Goal: Transaction & Acquisition: Subscribe to service/newsletter

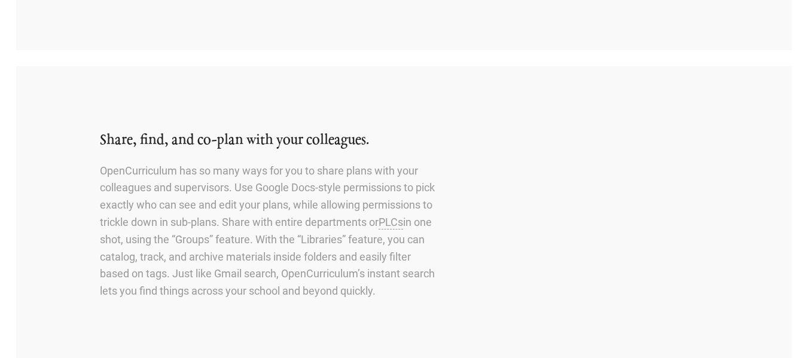
scroll to position [1151, 0]
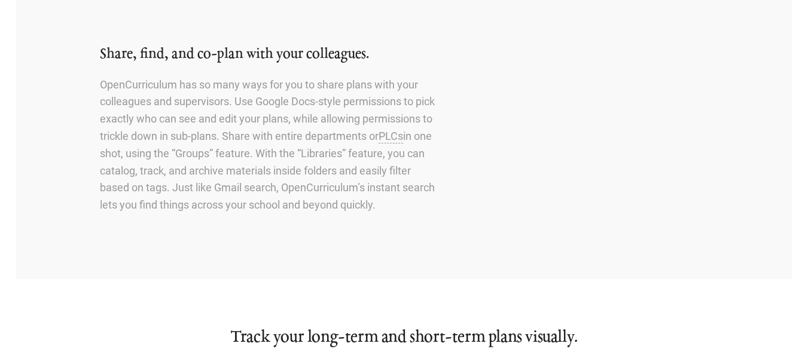
click at [319, 169] on p "OpenCurriculum has so many ways for you to share plans with your colleagues and…" at bounding box center [269, 145] width 338 height 137
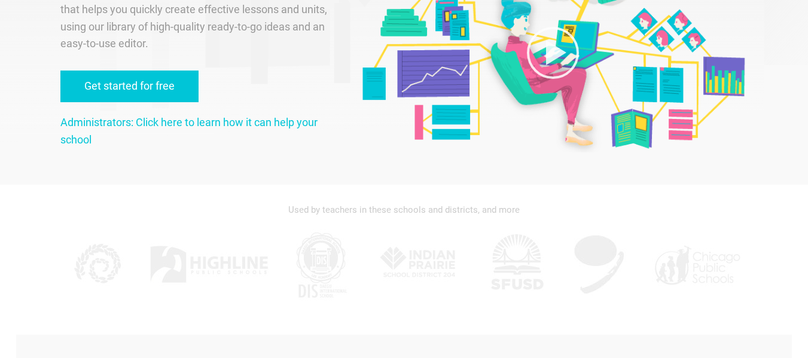
scroll to position [0, 0]
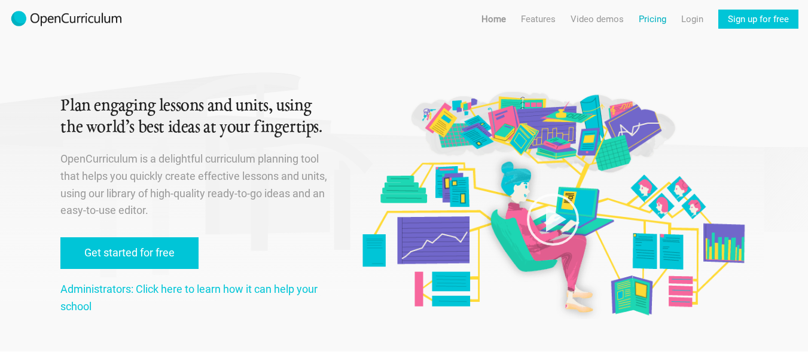
click at [647, 19] on link "Pricing" at bounding box center [651, 19] width 27 height 19
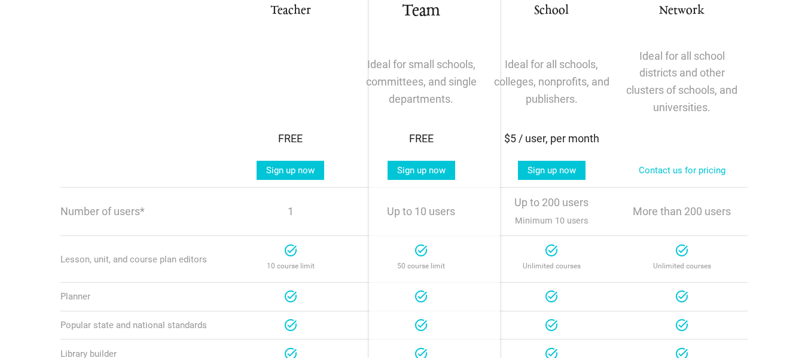
scroll to position [253, 0]
click at [506, 131] on div "$5 / user, per month" at bounding box center [551, 138] width 117 height 17
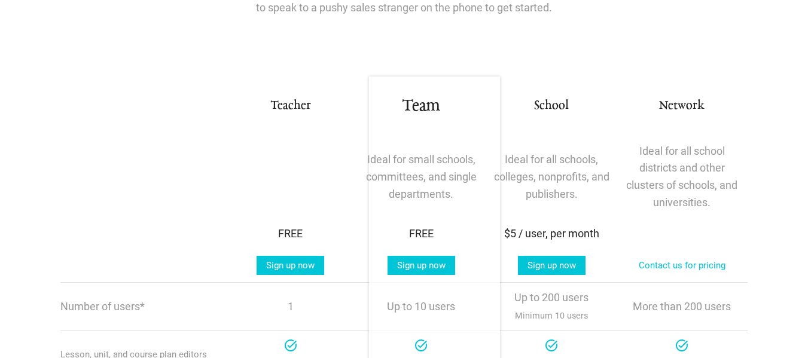
scroll to position [157, 0]
click at [305, 265] on link "Sign up now" at bounding box center [290, 265] width 68 height 19
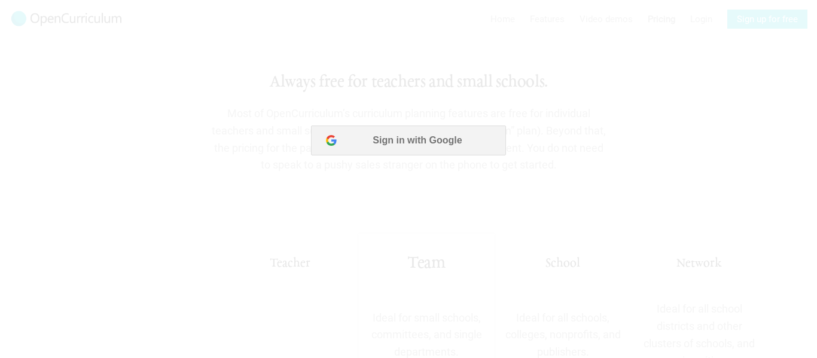
scroll to position [0, 0]
click at [403, 129] on button "Sign in with Google" at bounding box center [408, 141] width 194 height 30
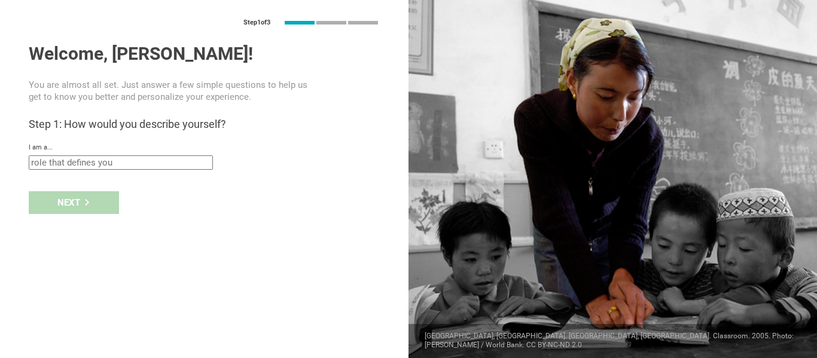
click at [190, 162] on input "text" at bounding box center [121, 162] width 184 height 14
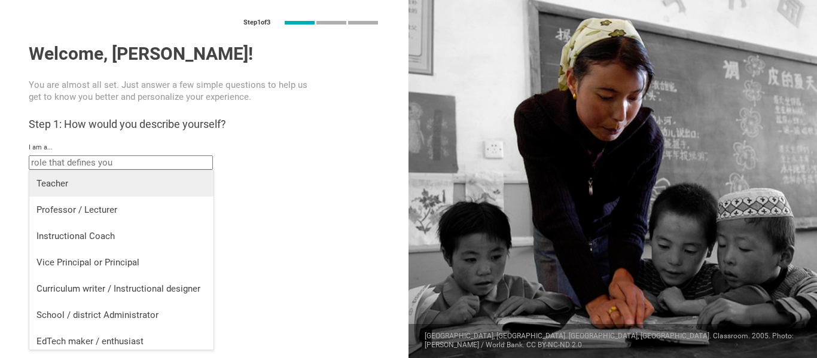
click at [164, 195] on li "Teacher" at bounding box center [121, 183] width 184 height 26
type input "Teacher"
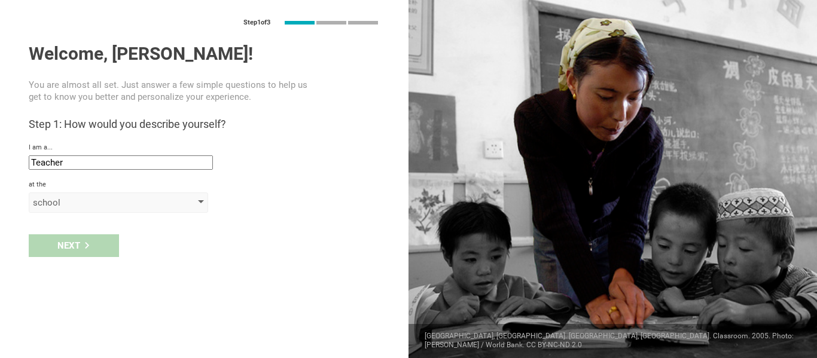
click at [103, 203] on div "school" at bounding box center [101, 203] width 137 height 12
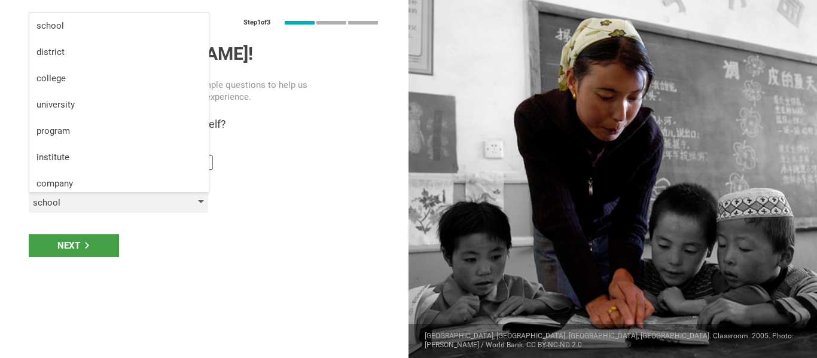
click at [103, 203] on div "school" at bounding box center [101, 203] width 137 height 12
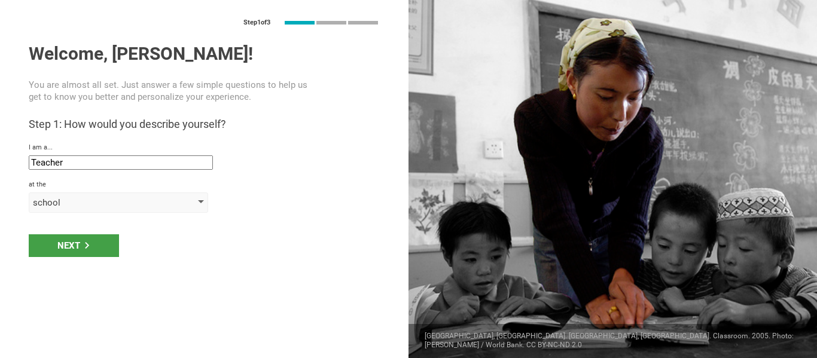
click at [103, 203] on div "school" at bounding box center [101, 203] width 137 height 12
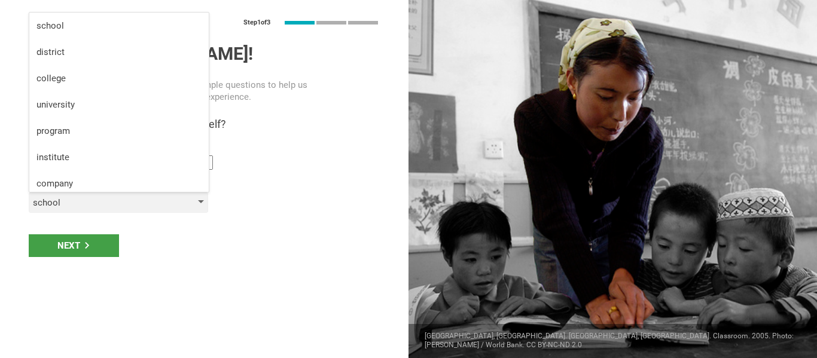
click at [103, 203] on div "school" at bounding box center [101, 203] width 137 height 12
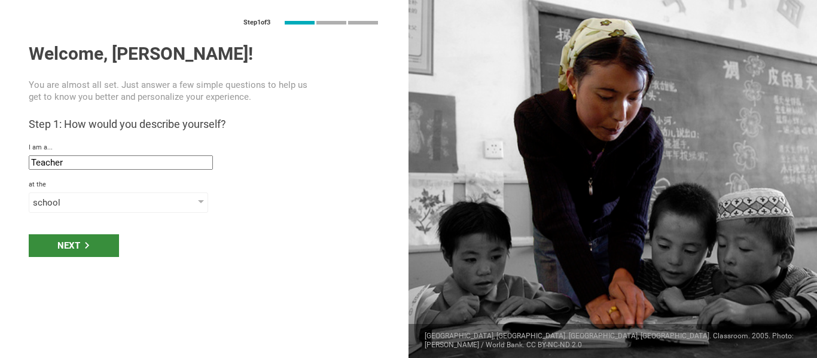
click at [96, 237] on div "Next" at bounding box center [74, 245] width 90 height 23
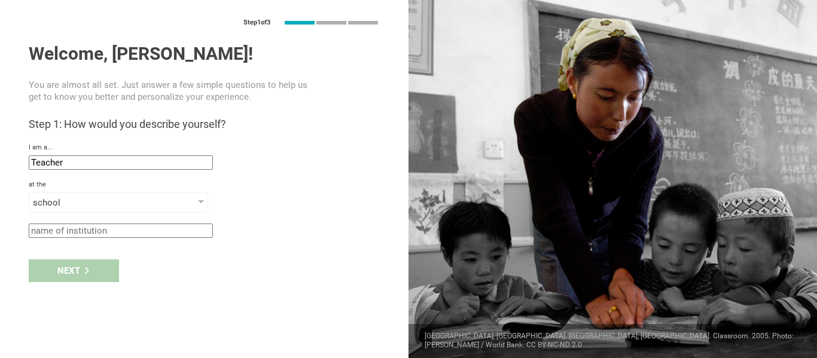
click at [96, 237] on input "text" at bounding box center [121, 231] width 184 height 14
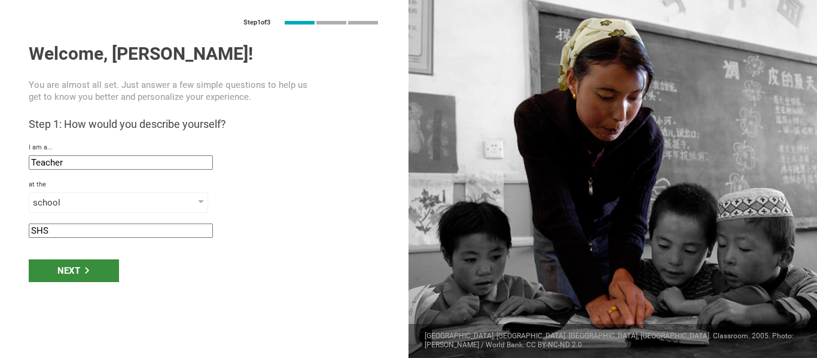
type input "SHS"
click at [90, 271] on icon at bounding box center [87, 270] width 7 height 7
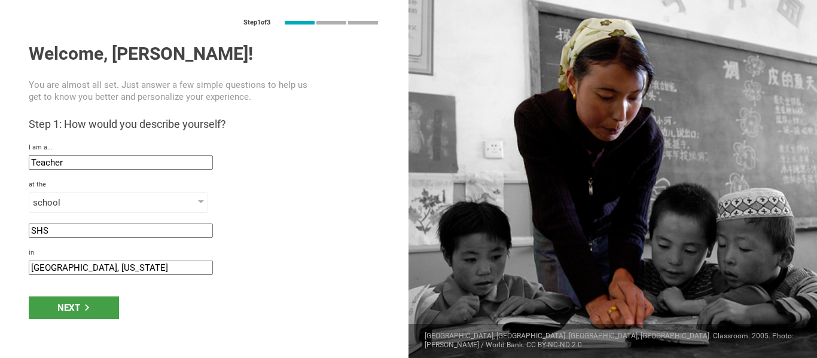
click at [86, 267] on input "Marianna, Florida" at bounding box center [121, 268] width 184 height 14
drag, startPoint x: 69, startPoint y: 269, endPoint x: 15, endPoint y: 268, distance: 53.8
click at [15, 268] on div "Step 1 of 3 Welcome, Caitlyn! You are almost all set. Just answer a few simple …" at bounding box center [204, 179] width 408 height 358
type input "Sneads, Florida"
click at [51, 301] on div "Next" at bounding box center [74, 307] width 90 height 23
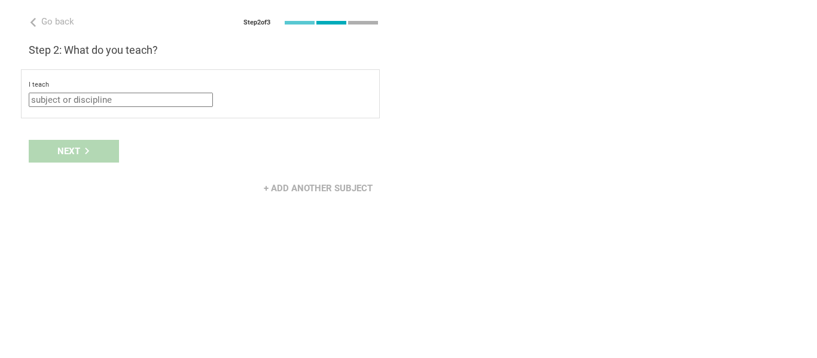
click at [124, 103] on input "text" at bounding box center [121, 100] width 184 height 14
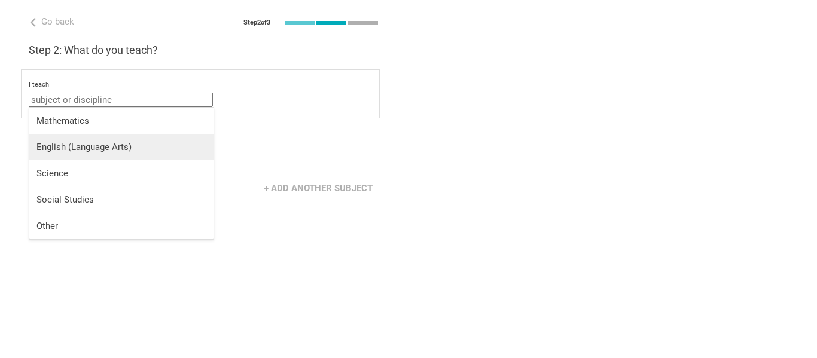
click at [103, 146] on div "English (Language Arts)" at bounding box center [121, 147] width 170 height 12
type input "English (Language Arts)"
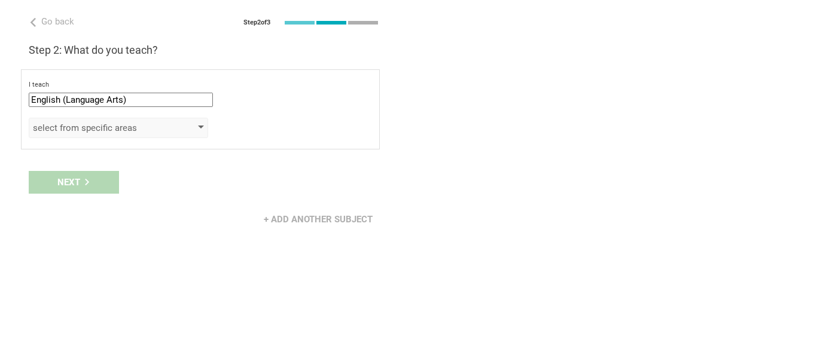
click at [95, 134] on div "select from specific areas" at bounding box center [118, 128] width 179 height 20
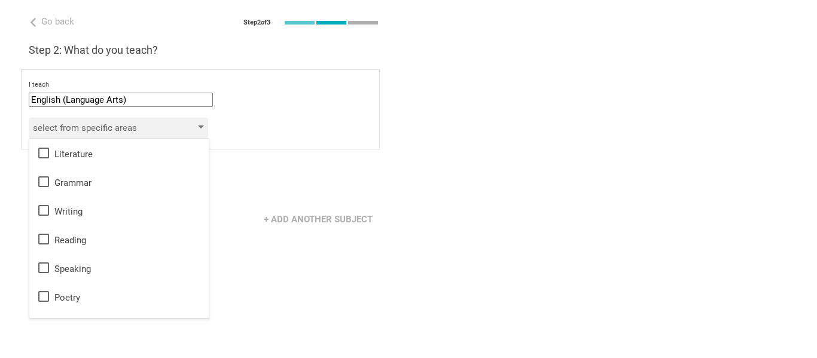
click at [104, 127] on div "select from specific areas" at bounding box center [101, 128] width 137 height 12
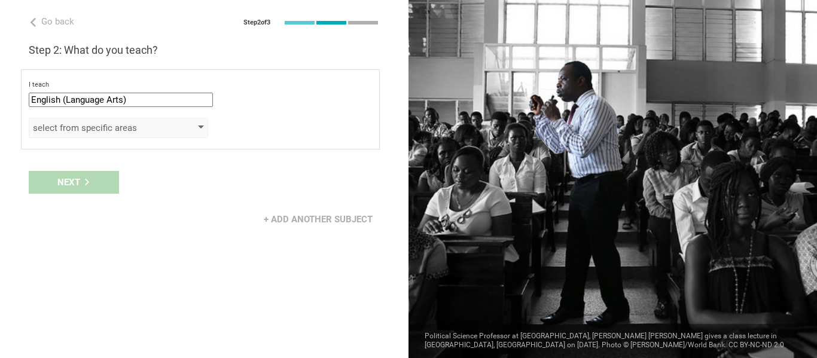
click at [95, 128] on div "select from specific areas" at bounding box center [101, 128] width 137 height 12
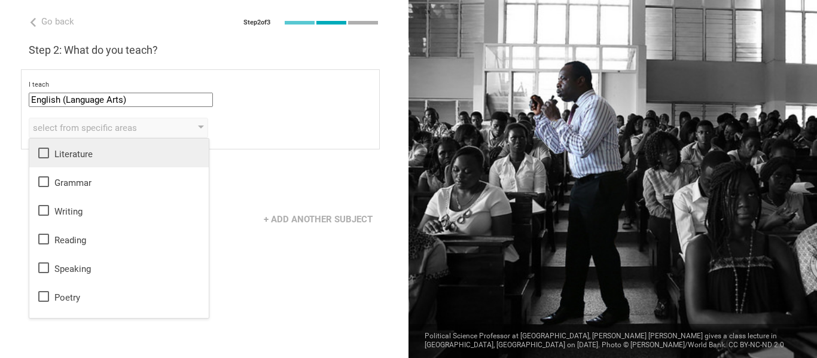
click at [53, 158] on div "Literature" at bounding box center [118, 153] width 165 height 14
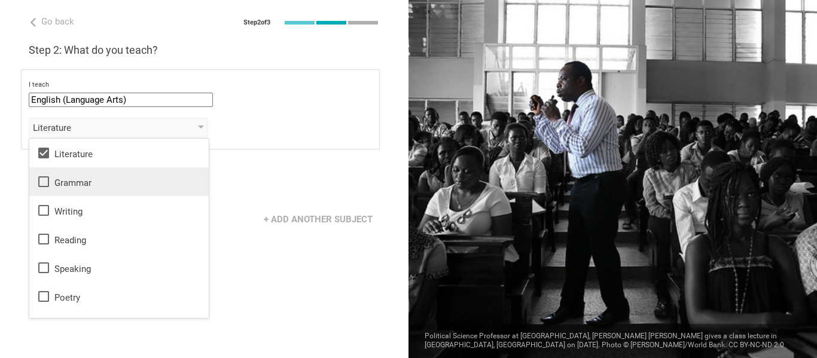
click at [47, 179] on icon at bounding box center [43, 182] width 14 height 14
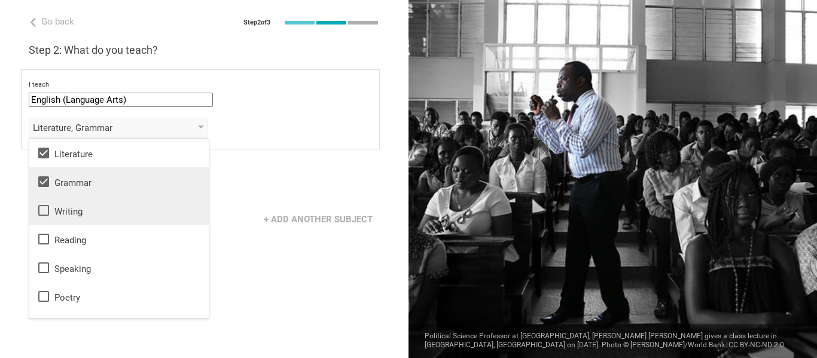
click at [47, 203] on icon at bounding box center [43, 210] width 14 height 14
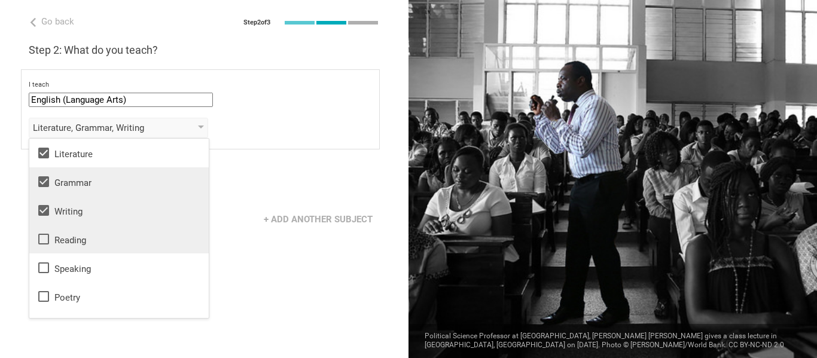
click at [49, 236] on icon at bounding box center [43, 239] width 11 height 11
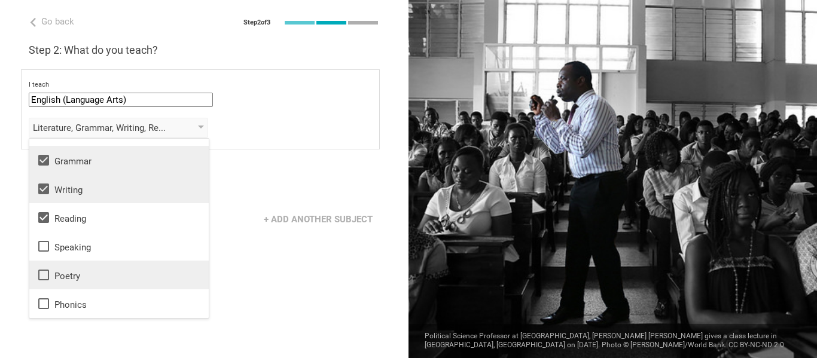
click at [53, 278] on div "Poetry" at bounding box center [118, 275] width 165 height 14
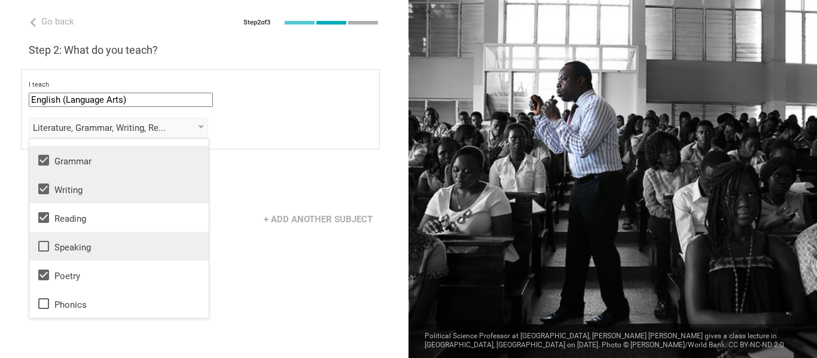
click at [54, 252] on div "Speaking" at bounding box center [118, 246] width 165 height 14
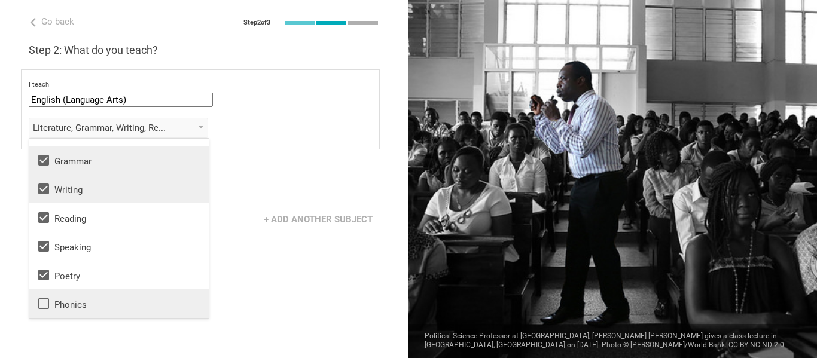
click at [55, 301] on div "Phonics" at bounding box center [118, 303] width 165 height 14
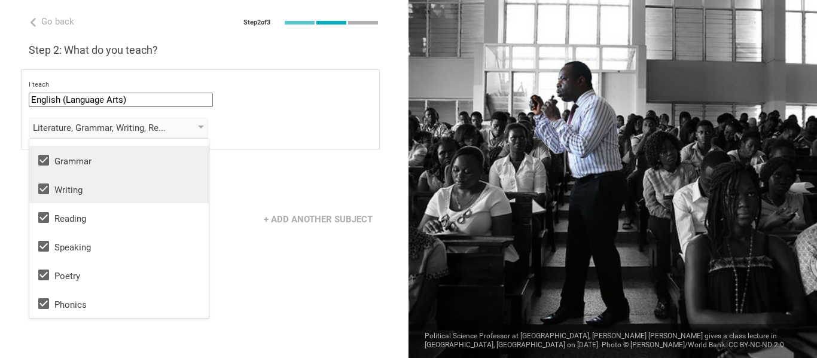
click at [243, 188] on div "Next" at bounding box center [204, 182] width 408 height 37
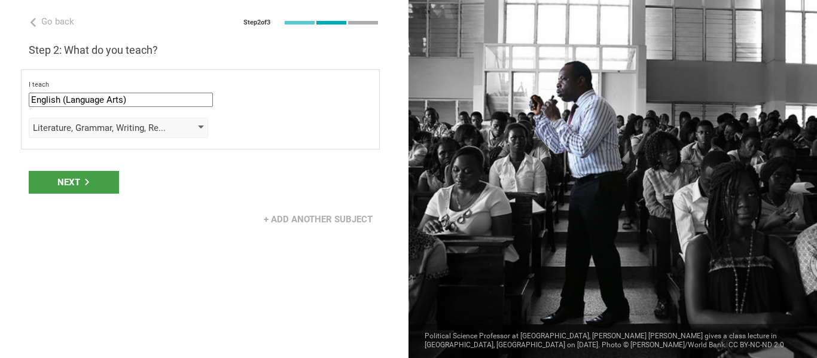
click at [155, 124] on div "Literature, Grammar, Writing, Reading, Speaking, Poetry, Phonics" at bounding box center [101, 128] width 137 height 12
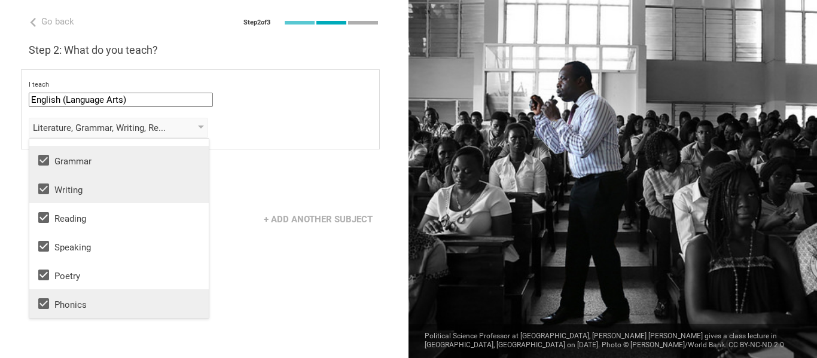
click at [45, 306] on icon at bounding box center [43, 303] width 11 height 11
click at [239, 289] on div "Go back Step 2 of 3 Welcome, Caitlyn! You are almost all set. Just answer a few…" at bounding box center [204, 179] width 408 height 358
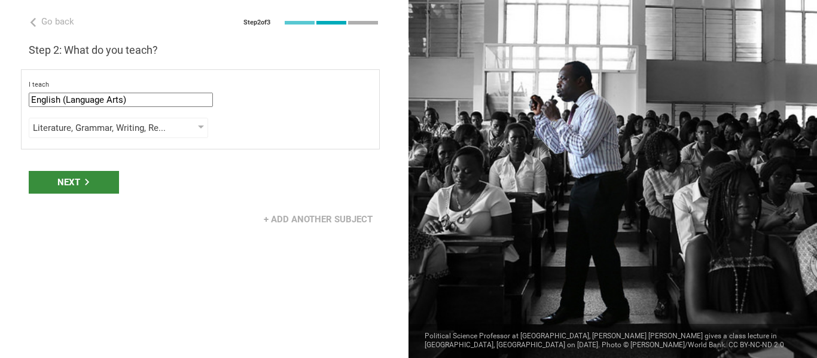
click at [107, 185] on div "Next" at bounding box center [74, 182] width 90 height 23
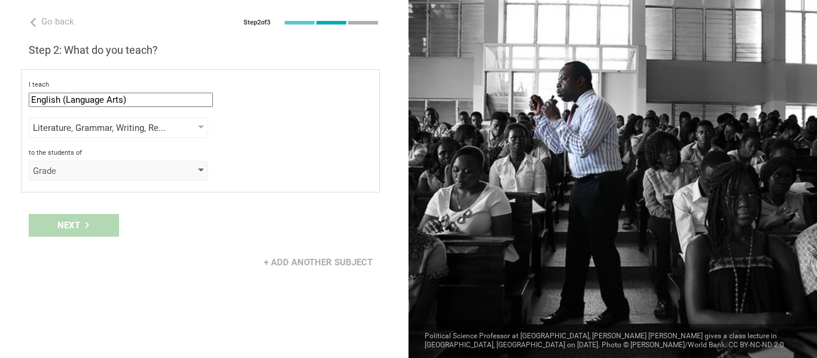
click at [99, 176] on div "Grade" at bounding box center [101, 171] width 137 height 12
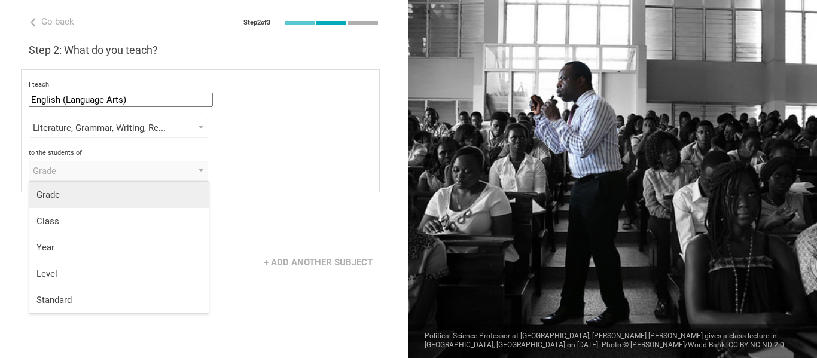
click at [90, 198] on div "Grade" at bounding box center [118, 195] width 165 height 12
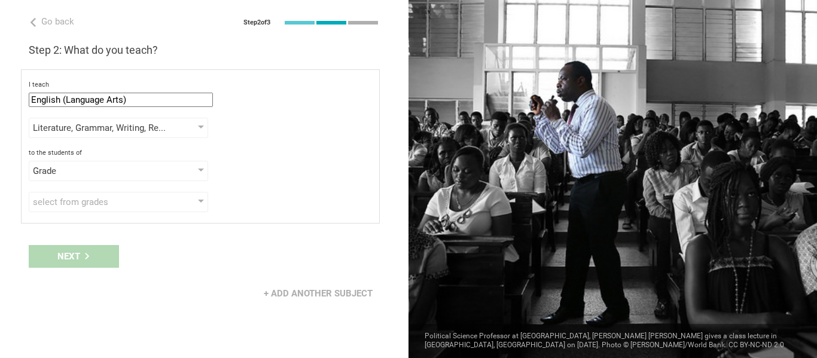
click at [90, 198] on div "select from grades" at bounding box center [101, 202] width 137 height 12
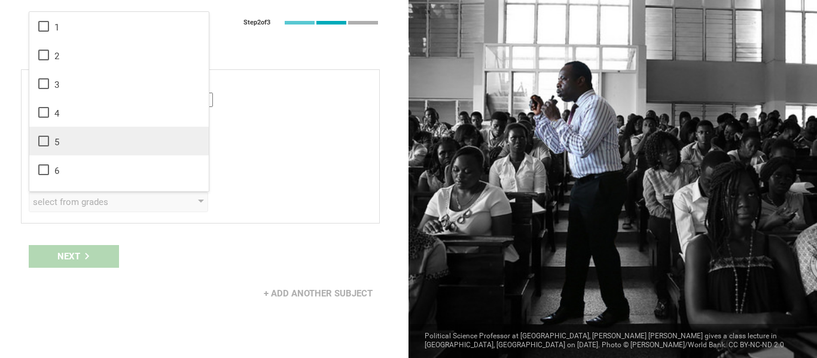
scroll to position [194, 0]
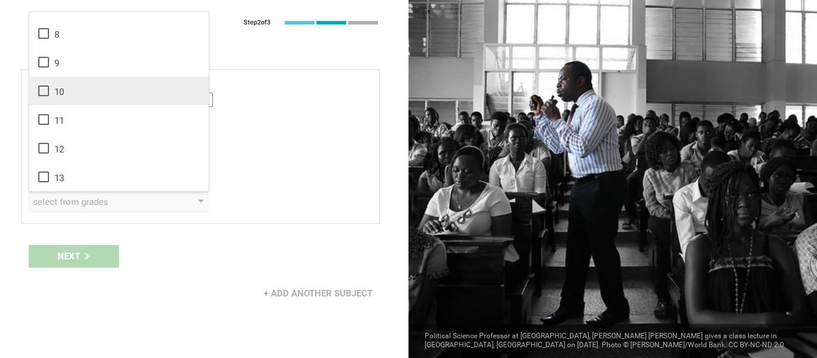
click at [42, 97] on icon at bounding box center [43, 91] width 14 height 14
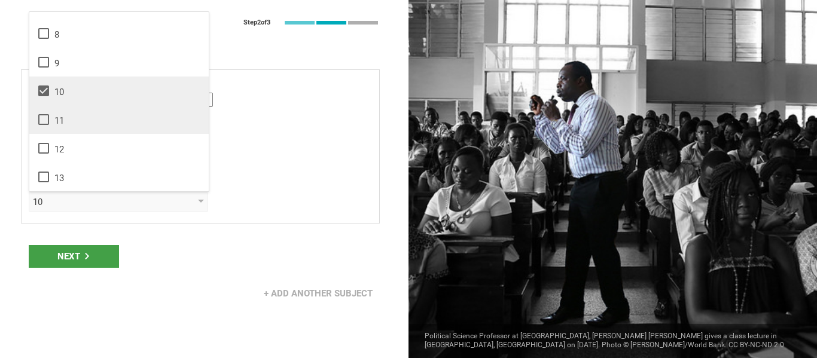
click at [42, 122] on icon at bounding box center [43, 119] width 14 height 14
click at [69, 249] on div "Next" at bounding box center [74, 256] width 90 height 23
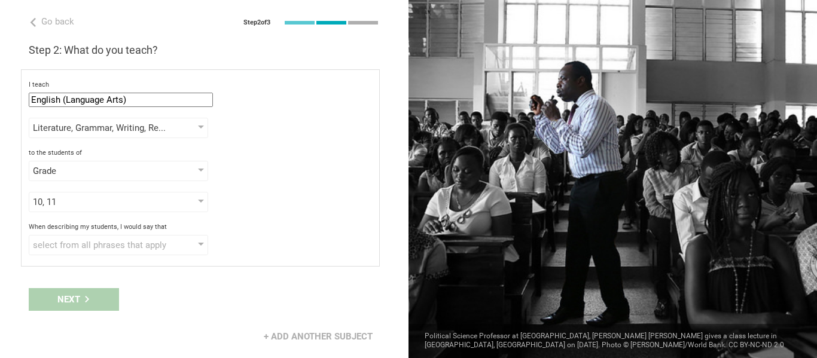
click at [69, 249] on div "select from all phrases that apply" at bounding box center [101, 245] width 137 height 12
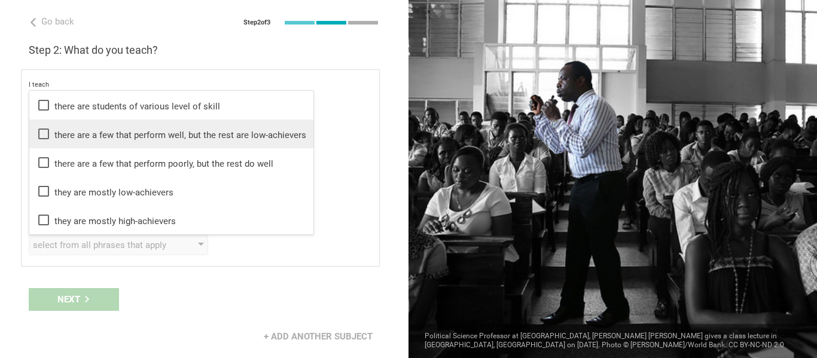
click at [139, 136] on div "there are a few that perform well, but the rest are low-achievers" at bounding box center [171, 134] width 270 height 14
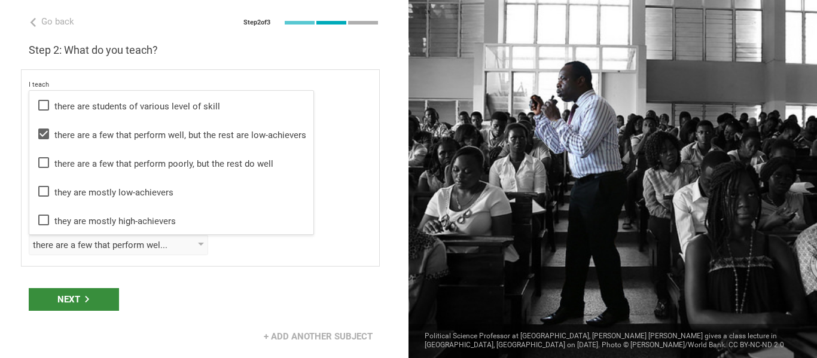
click at [92, 298] on div "Next" at bounding box center [74, 299] width 90 height 23
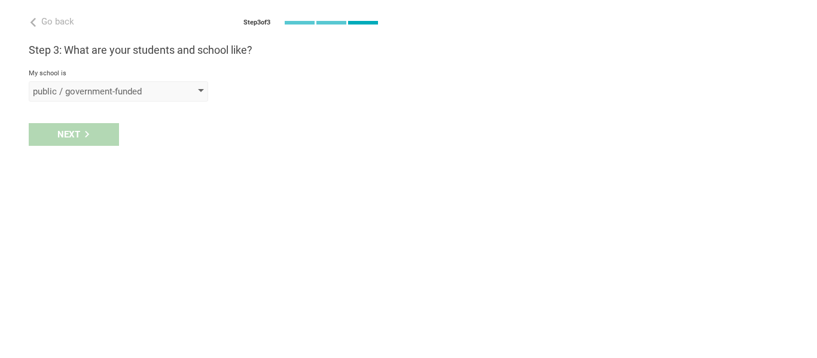
click at [176, 90] on div "public / government-funded" at bounding box center [118, 91] width 179 height 20
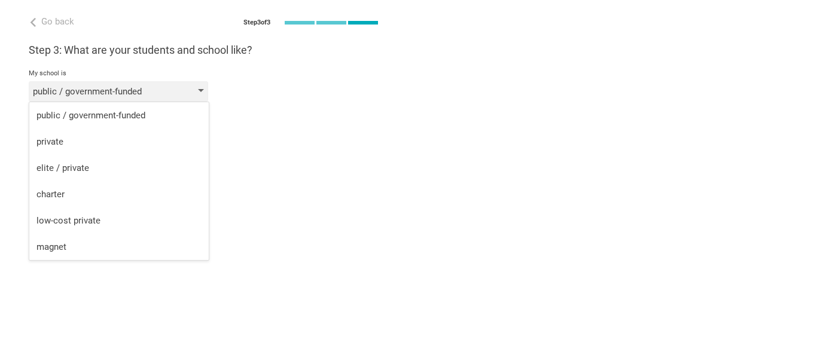
click at [176, 90] on div "public / government-funded" at bounding box center [118, 91] width 179 height 20
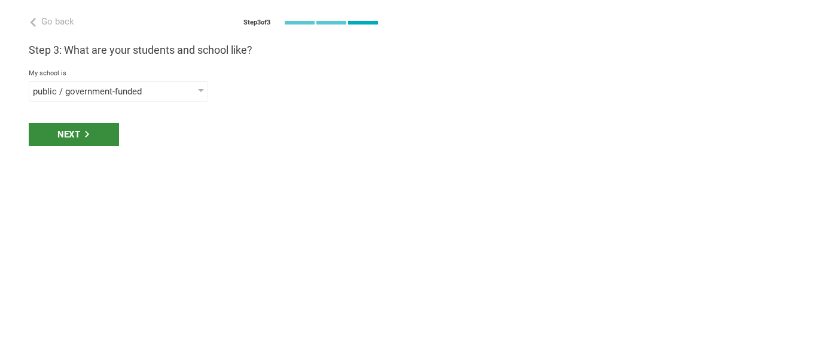
click at [91, 137] on div "Next" at bounding box center [74, 134] width 90 height 23
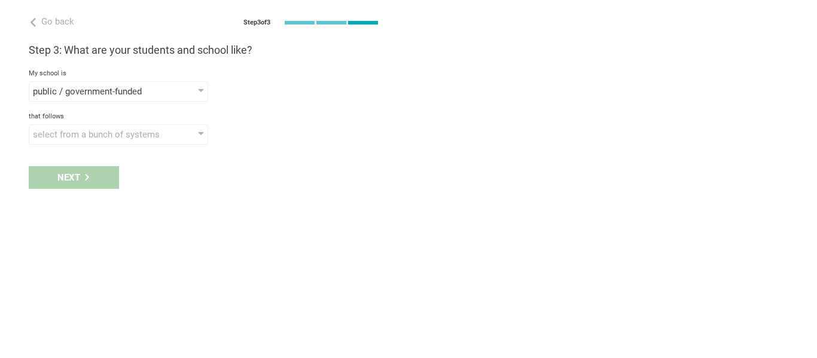
click at [91, 137] on div "select from a bunch of systems" at bounding box center [101, 135] width 137 height 12
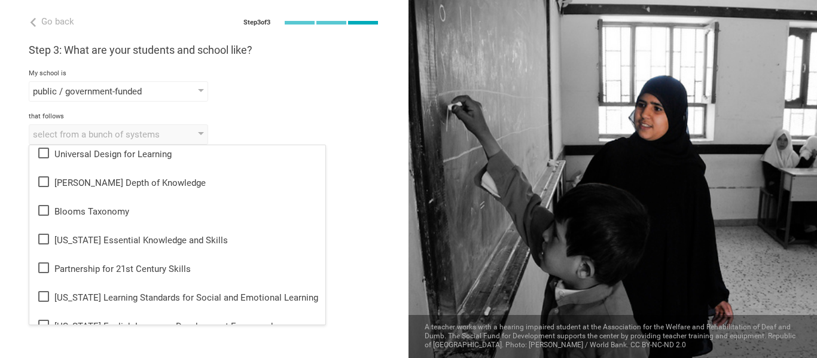
scroll to position [127, 0]
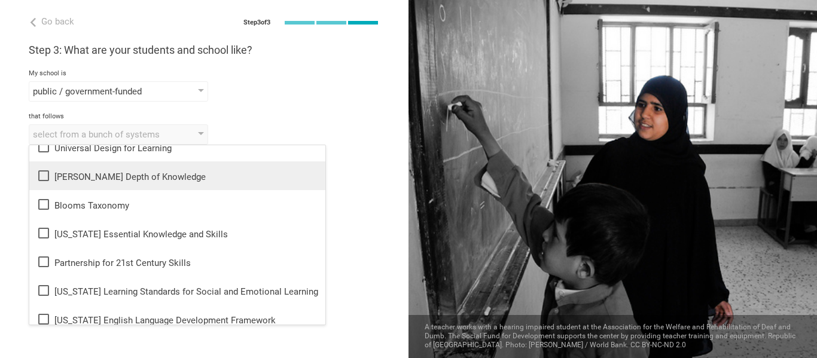
click at [44, 175] on icon at bounding box center [43, 176] width 14 height 14
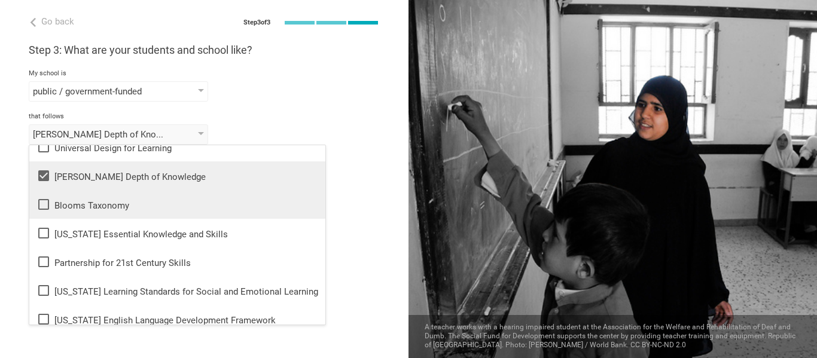
click at [44, 201] on icon at bounding box center [43, 204] width 14 height 14
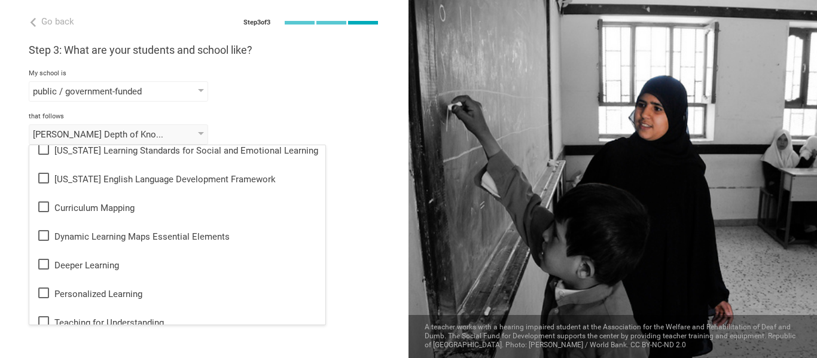
scroll to position [269, 0]
click at [44, 201] on icon at bounding box center [43, 206] width 11 height 11
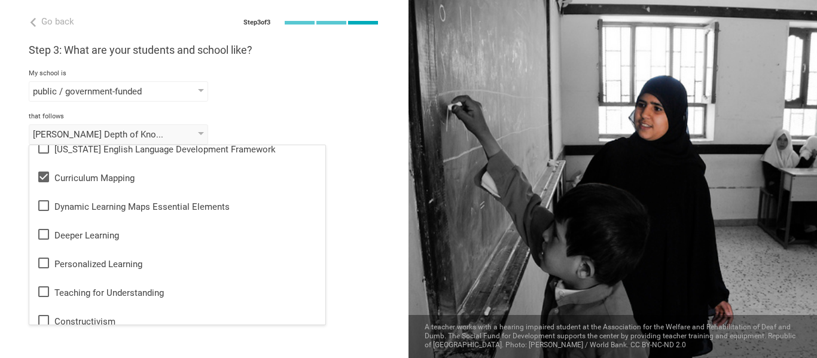
scroll to position [296, 0]
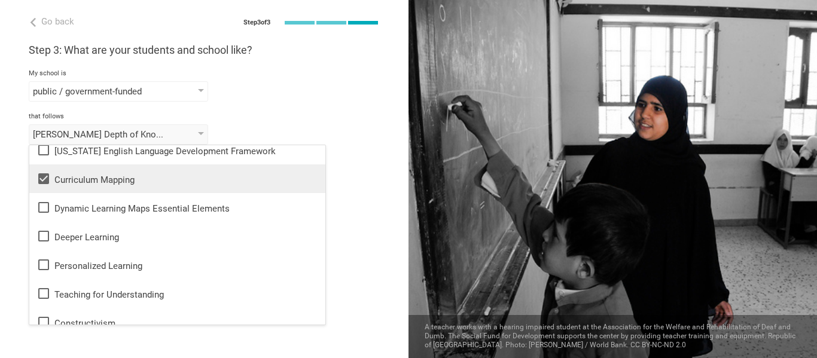
click at [44, 181] on icon at bounding box center [43, 178] width 11 height 11
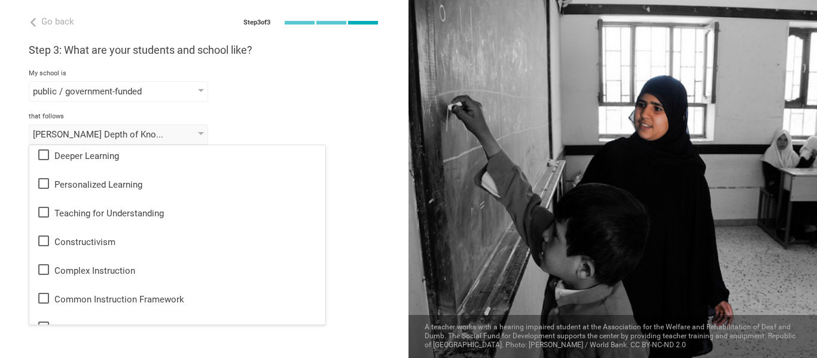
scroll to position [378, 0]
click at [44, 181] on icon at bounding box center [43, 183] width 14 height 14
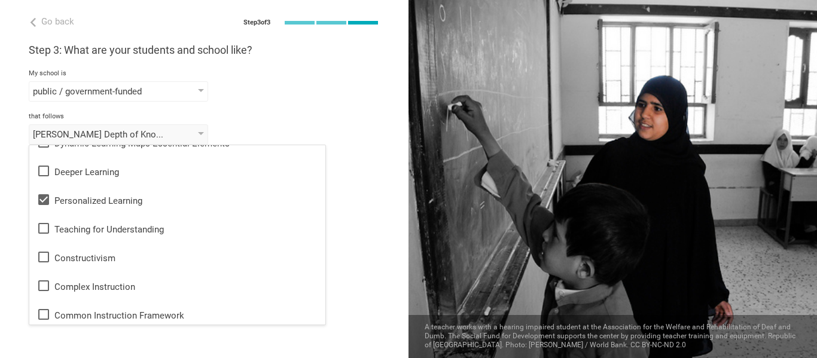
scroll to position [361, 0]
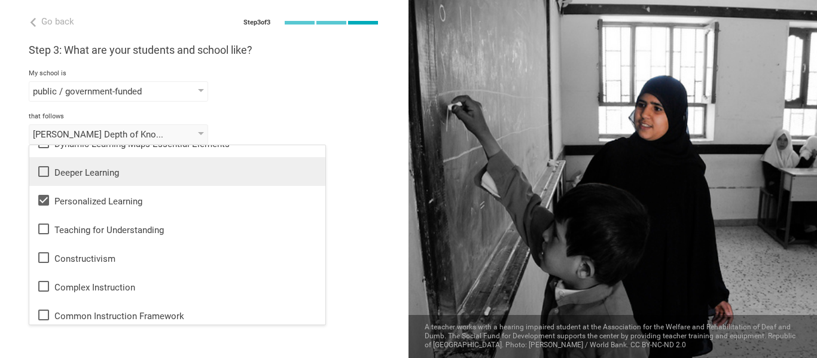
click at [42, 172] on icon at bounding box center [43, 171] width 14 height 14
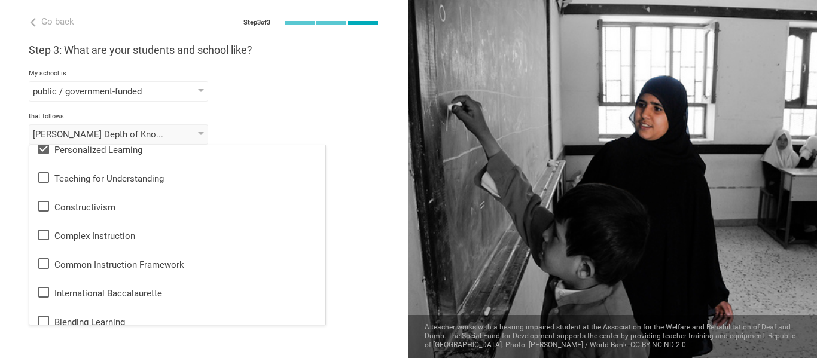
scroll to position [413, 0]
click at [42, 172] on icon at bounding box center [43, 177] width 11 height 11
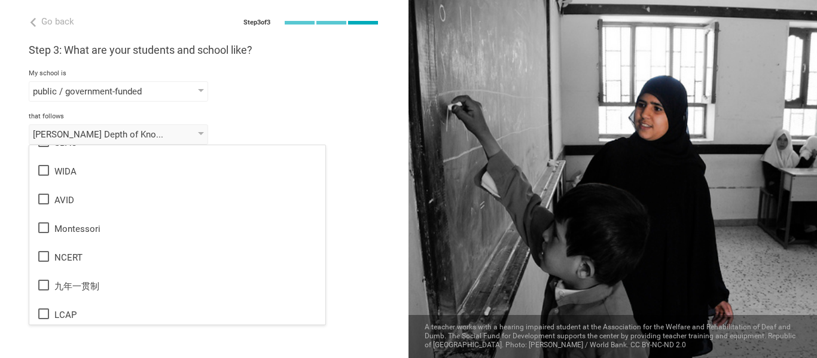
scroll to position [710, 0]
click at [337, 219] on div "Go back Step 3 of 3 Welcome, Caitlyn! You are almost all set. Just answer a few…" at bounding box center [204, 179] width 408 height 358
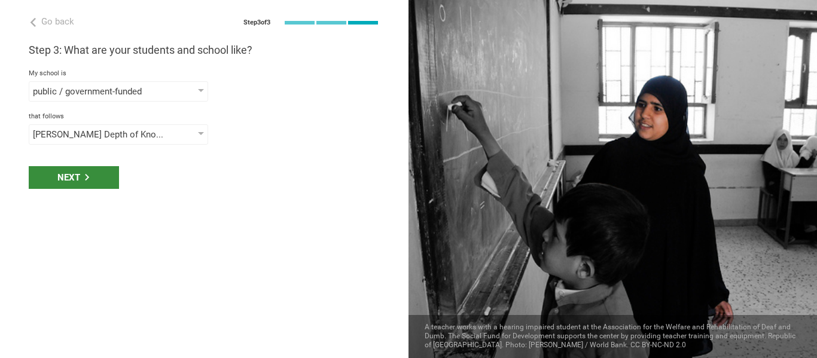
click at [97, 178] on div "Next" at bounding box center [74, 177] width 90 height 23
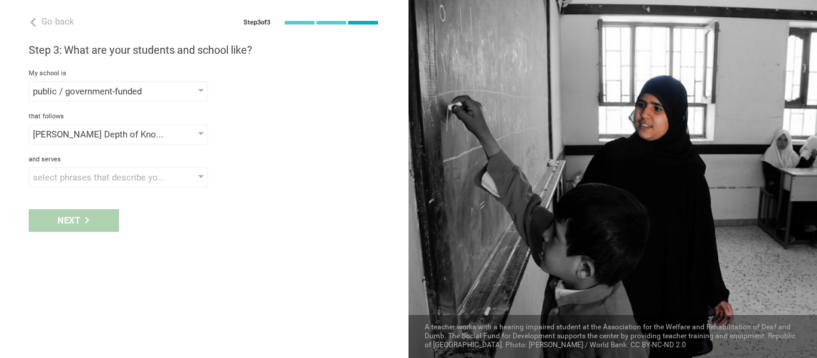
click at [97, 178] on div "select phrases that describe your student population" at bounding box center [101, 178] width 137 height 12
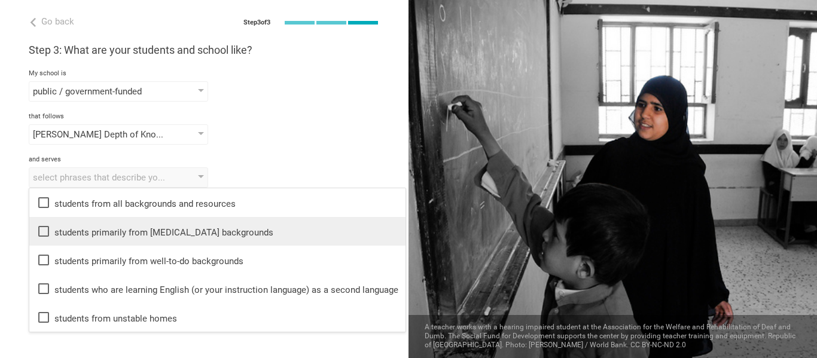
click at [93, 228] on div "students primarily from low-income backgrounds" at bounding box center [217, 231] width 362 height 14
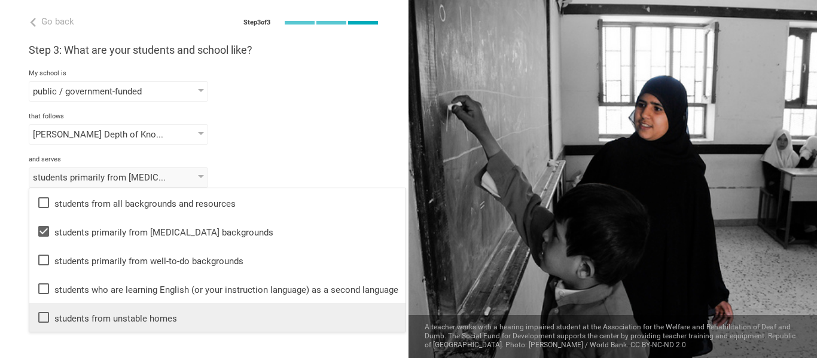
click at [85, 316] on div "students from unstable homes" at bounding box center [217, 317] width 362 height 14
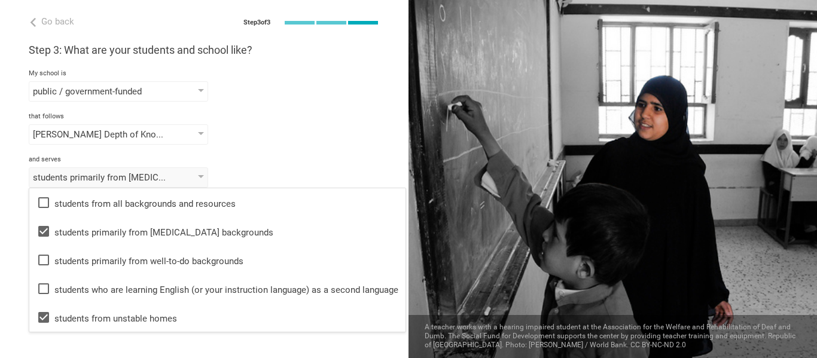
click at [18, 322] on div "Go back Step 3 of 3 Welcome, Caitlyn! You are almost all set. Just answer a few…" at bounding box center [204, 179] width 408 height 358
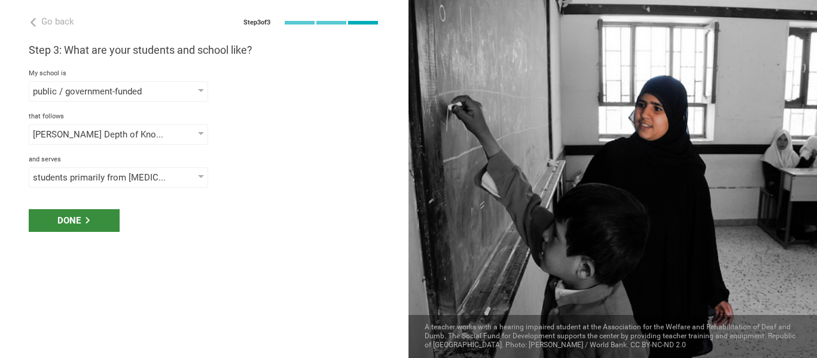
click at [91, 222] on div "Done" at bounding box center [74, 220] width 91 height 23
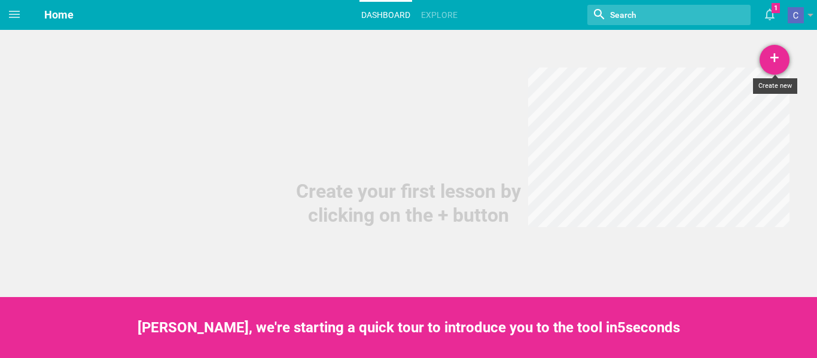
click at [781, 60] on div "+" at bounding box center [774, 60] width 30 height 30
click at [728, 122] on link "Unit" at bounding box center [744, 119] width 90 height 26
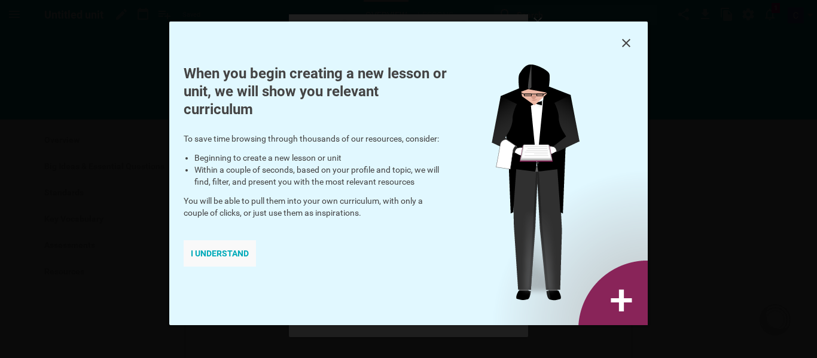
click at [233, 252] on div "I understand" at bounding box center [220, 253] width 72 height 26
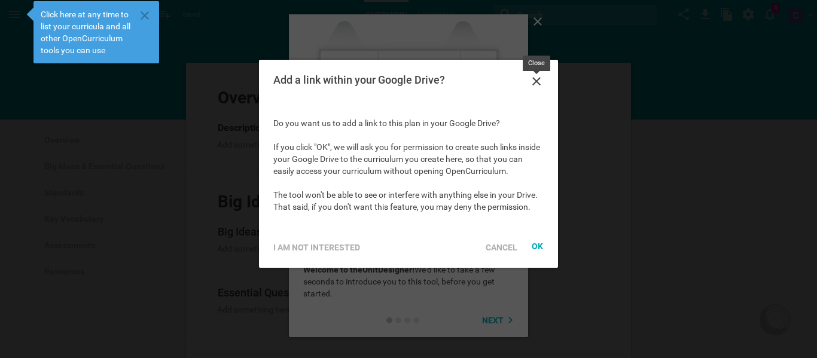
click at [535, 81] on icon at bounding box center [536, 81] width 8 height 8
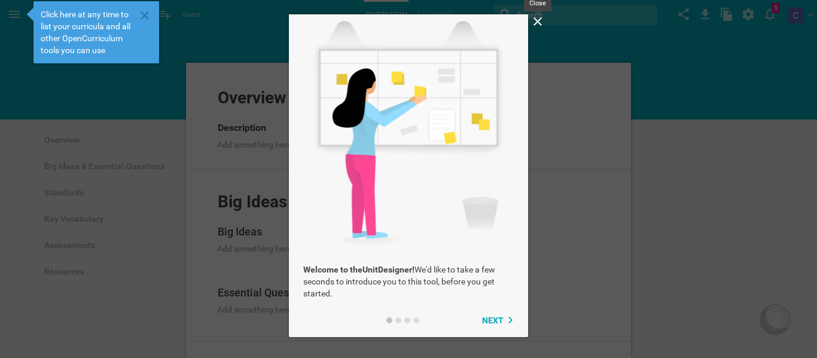
click at [536, 19] on icon at bounding box center [537, 21] width 14 height 14
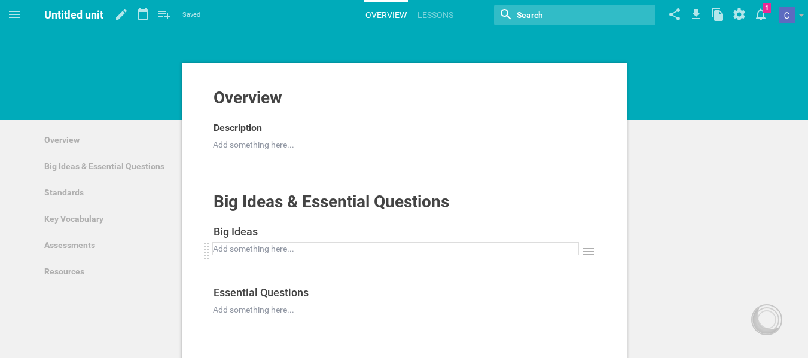
click at [242, 249] on div at bounding box center [395, 249] width 365 height 12
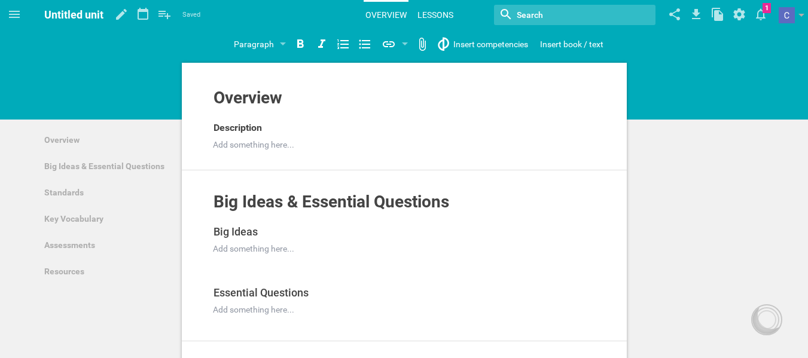
click at [427, 7] on link "Lessons" at bounding box center [434, 15] width 39 height 26
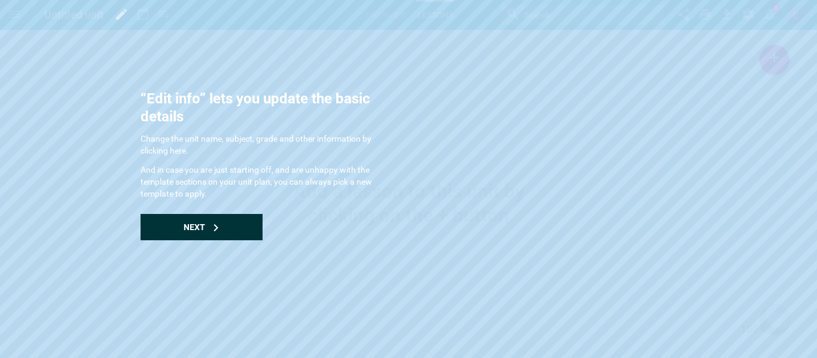
click at [182, 227] on div "Next" at bounding box center [201, 227] width 122 height 26
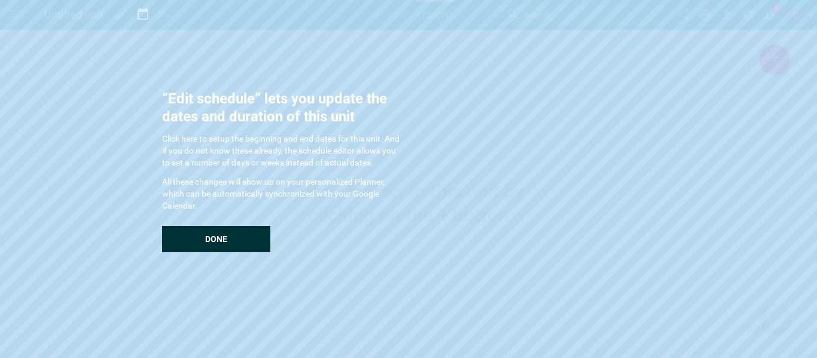
click at [209, 235] on span "Done" at bounding box center [216, 239] width 22 height 10
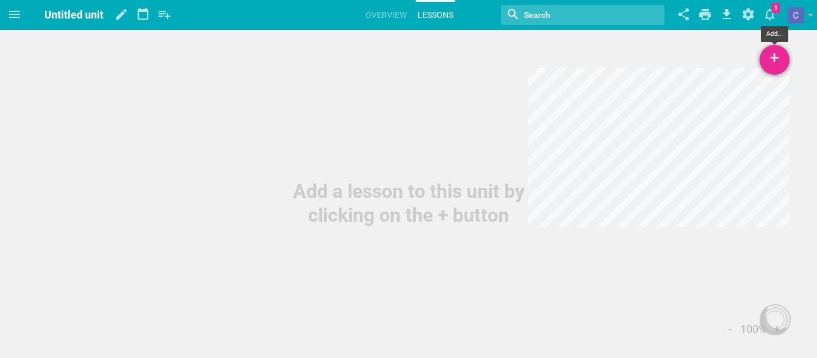
click at [781, 70] on div "+" at bounding box center [774, 60] width 30 height 30
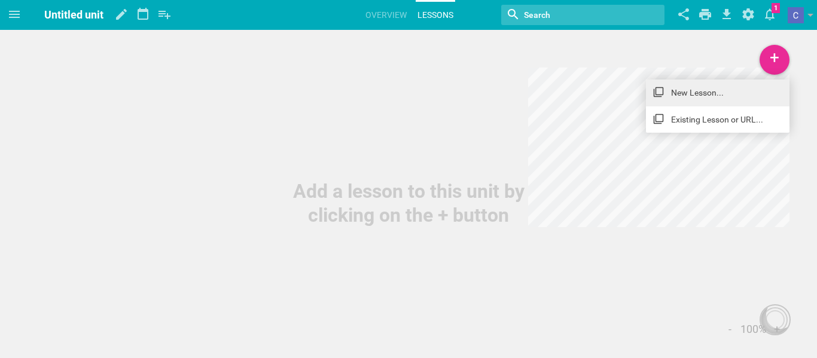
click at [751, 93] on link "New Lesson..." at bounding box center [717, 93] width 143 height 26
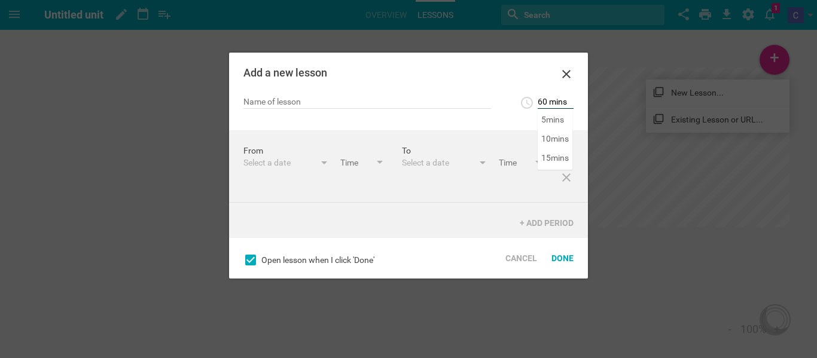
scroll to position [210, 0]
click at [547, 100] on input "60 mins" at bounding box center [555, 103] width 36 height 12
type input "50 mins"
click at [561, 129] on div "50 mins 5 mins 10 mins 15 mins 20 mins 25 mins 30 mins 35 mins 40 mins 45 mins …" at bounding box center [408, 113] width 359 height 35
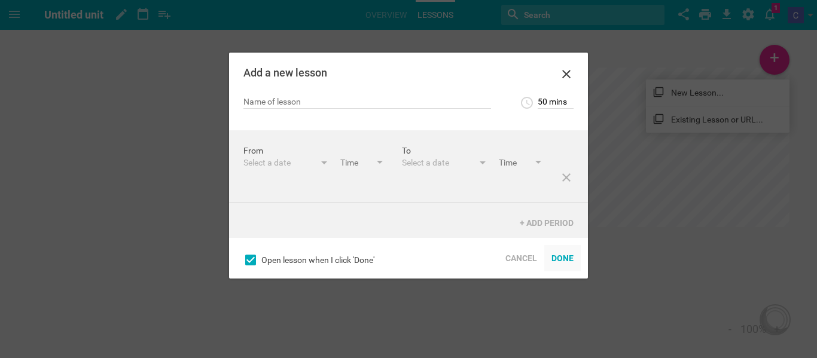
click at [568, 265] on div "Done" at bounding box center [562, 258] width 36 height 26
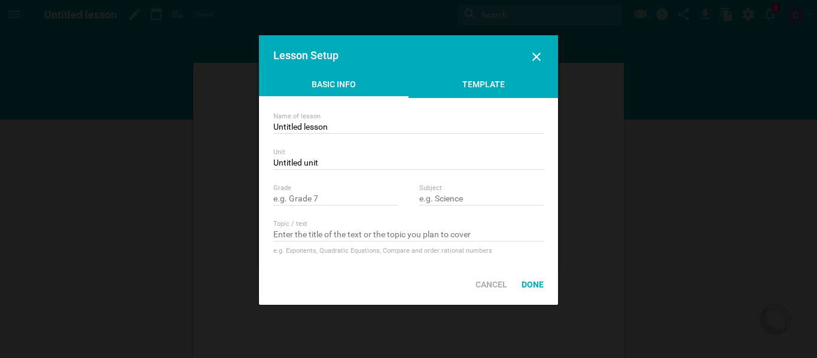
click at [486, 87] on div "Template" at bounding box center [482, 87] width 149 height 18
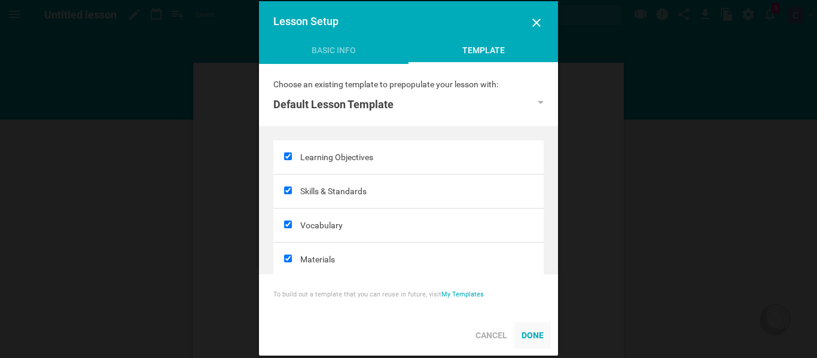
click at [526, 334] on div "Done" at bounding box center [532, 335] width 36 height 26
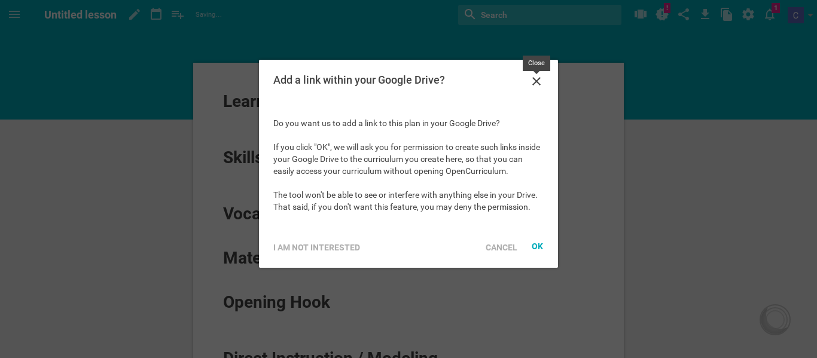
click at [537, 81] on icon at bounding box center [536, 81] width 8 height 8
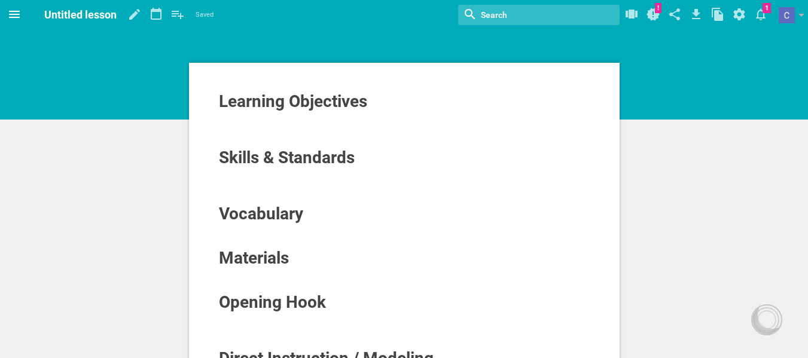
click at [17, 17] on icon at bounding box center [14, 14] width 11 height 7
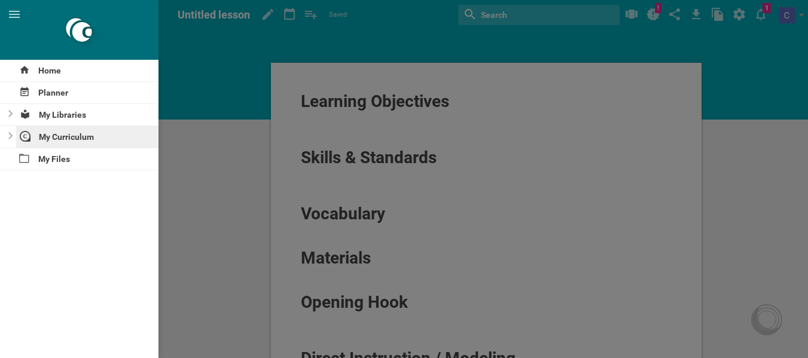
click at [63, 134] on div "My Curriculum" at bounding box center [87, 137] width 143 height 22
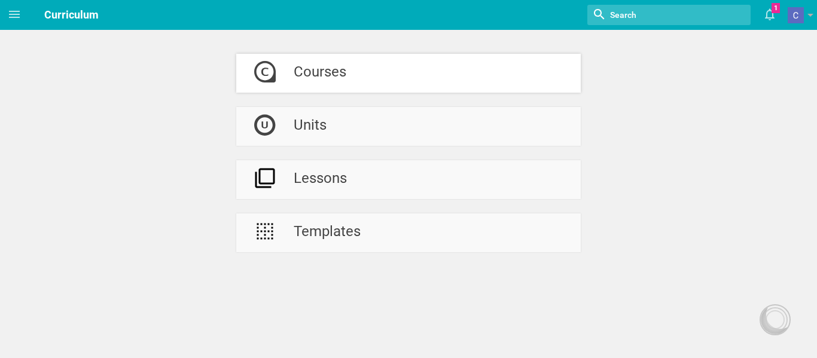
click at [302, 75] on div "Courses" at bounding box center [320, 73] width 53 height 39
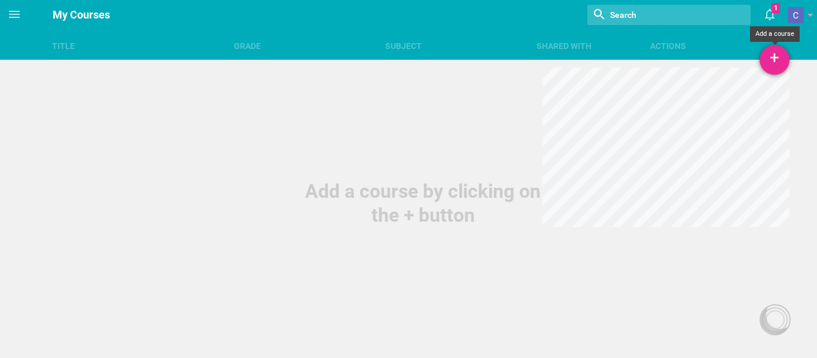
click at [775, 69] on div "+" at bounding box center [774, 60] width 30 height 30
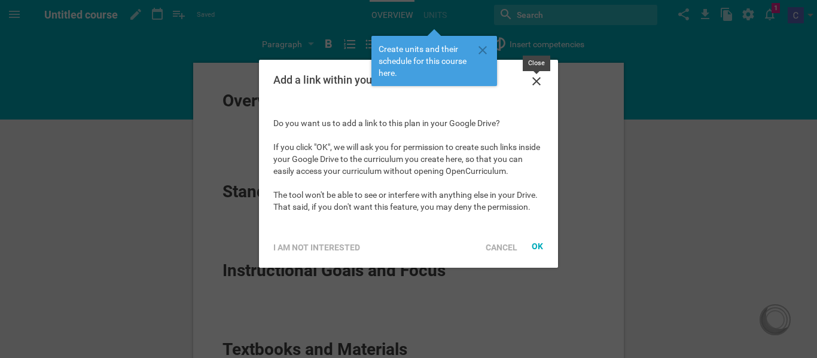
click at [538, 82] on icon at bounding box center [536, 81] width 8 height 8
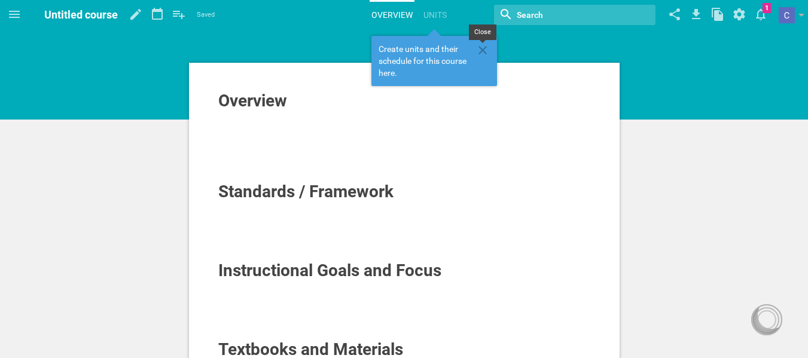
click at [485, 48] on icon at bounding box center [482, 50] width 8 height 8
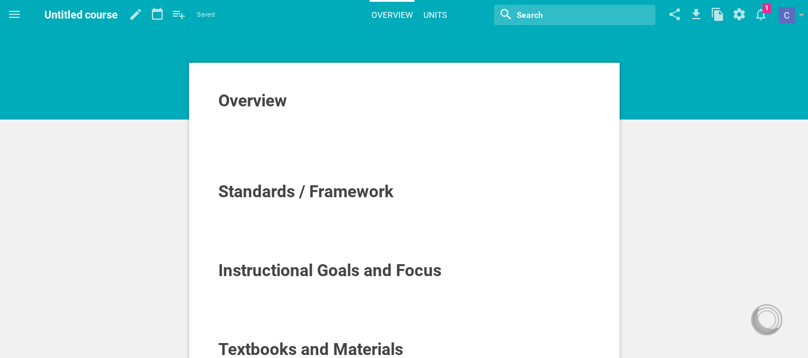
click at [431, 17] on link "Units" at bounding box center [434, 15] width 27 height 26
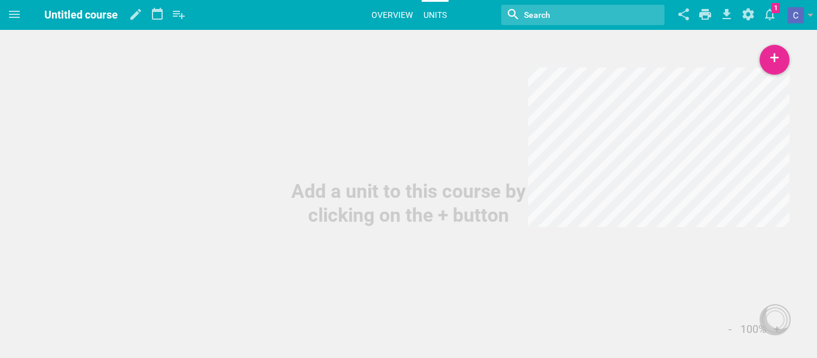
click at [392, 15] on link "Overview" at bounding box center [391, 15] width 45 height 26
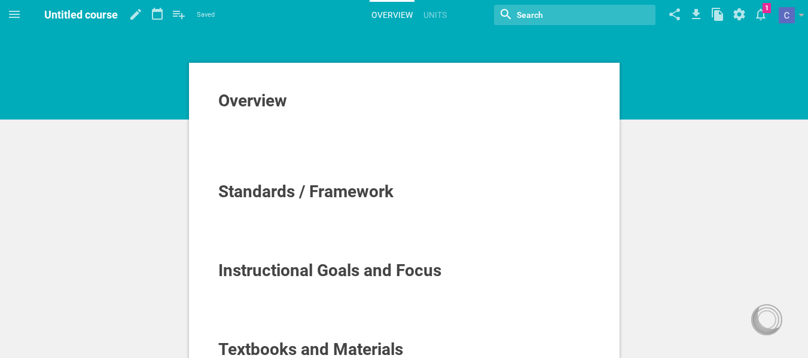
click at [103, 14] on span "Untitled course" at bounding box center [81, 14] width 74 height 13
click at [119, 14] on hgroup "Untitled course Saved My favorites Another library..." at bounding box center [129, 15] width 170 height 30
drag, startPoint x: 114, startPoint y: 14, endPoint x: 48, endPoint y: 8, distance: 65.4
click at [48, 8] on span "Untitled course" at bounding box center [81, 14] width 74 height 13
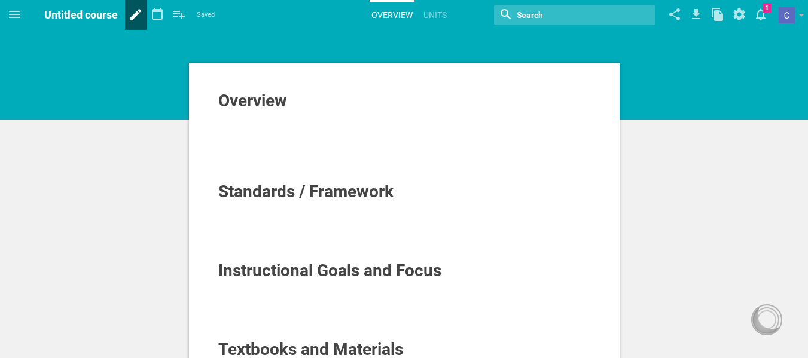
click at [133, 14] on icon at bounding box center [136, 14] width 22 height 29
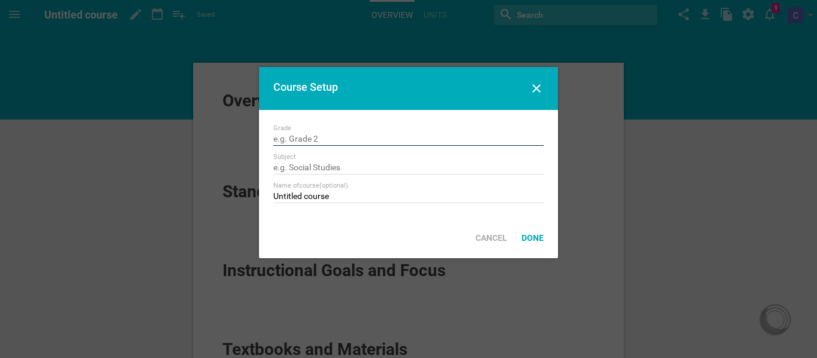
click at [308, 142] on input "text" at bounding box center [408, 140] width 270 height 12
type input "E"
type input "q"
type input "10th"
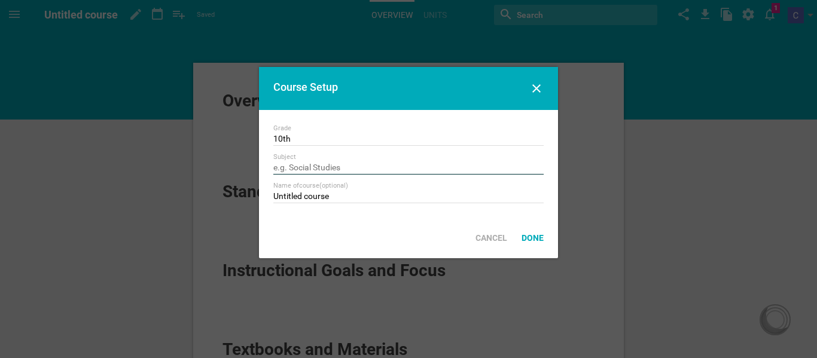
click at [292, 165] on input "text" at bounding box center [408, 169] width 270 height 12
type input "ENG 2"
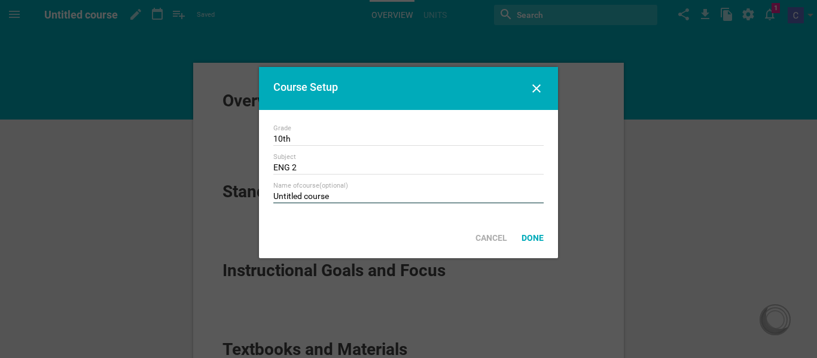
drag, startPoint x: 334, startPoint y: 196, endPoint x: 265, endPoint y: 198, distance: 68.8
click at [265, 198] on div "Grade 10th Subject ENG 2 Name of course (optional) Untitled course" at bounding box center [408, 164] width 299 height 108
click at [531, 238] on div "Done" at bounding box center [532, 238] width 36 height 26
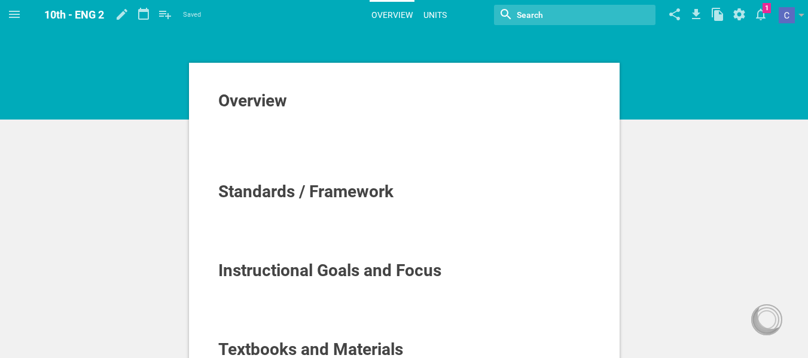
click at [443, 7] on link "Units" at bounding box center [434, 15] width 27 height 26
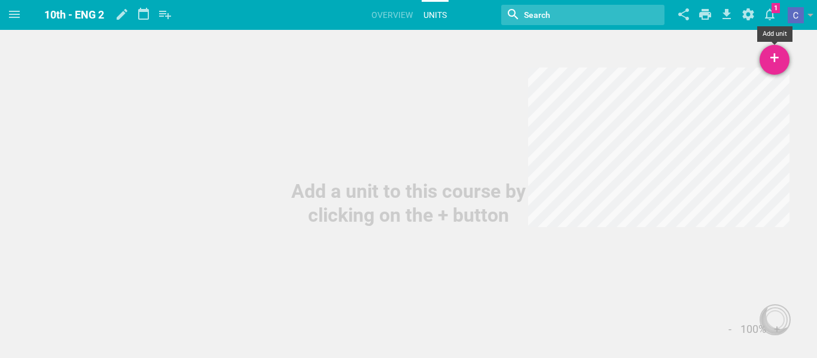
click at [779, 57] on div "+" at bounding box center [774, 60] width 30 height 30
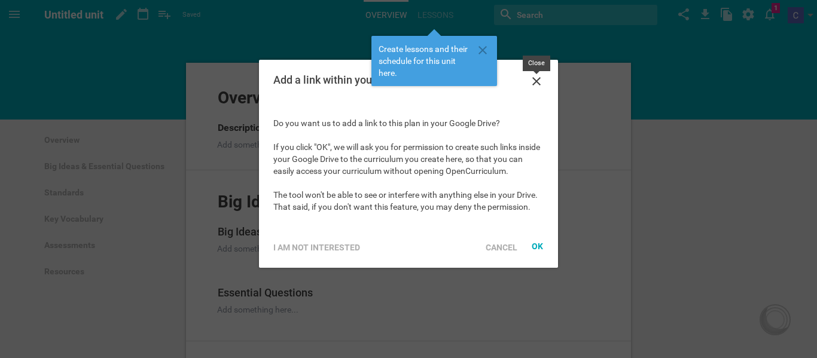
click at [540, 80] on icon at bounding box center [536, 81] width 14 height 14
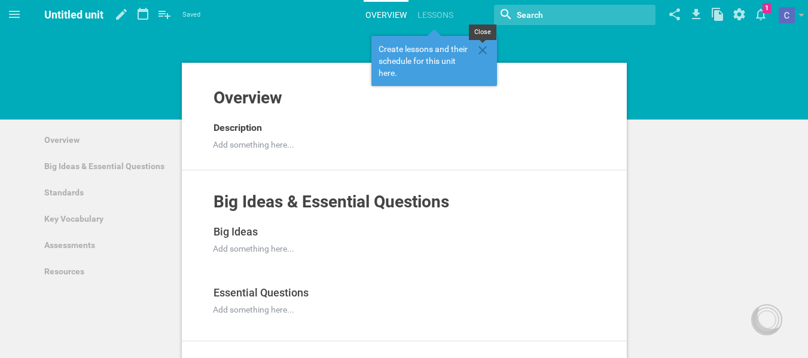
click at [482, 50] on icon at bounding box center [482, 50] width 8 height 8
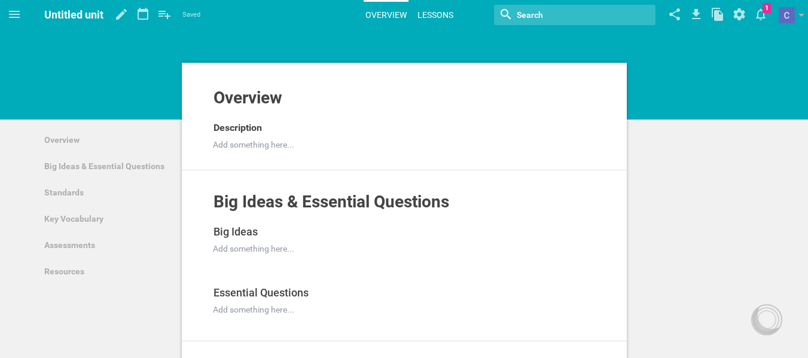
click at [427, 14] on link "Lessons" at bounding box center [434, 15] width 39 height 26
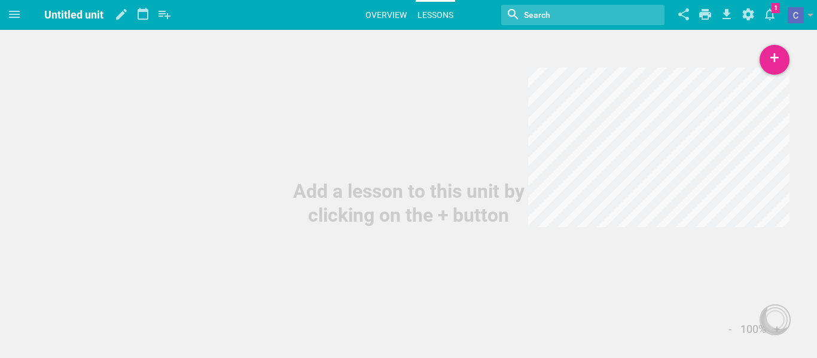
click at [382, 13] on link "Overview" at bounding box center [385, 15] width 45 height 26
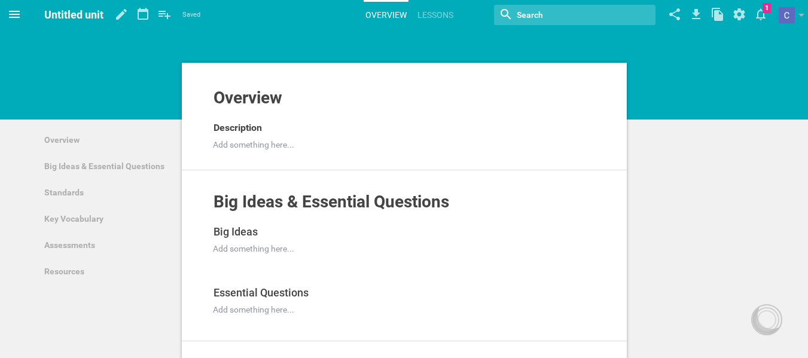
click at [4, 20] on span at bounding box center [14, 14] width 29 height 29
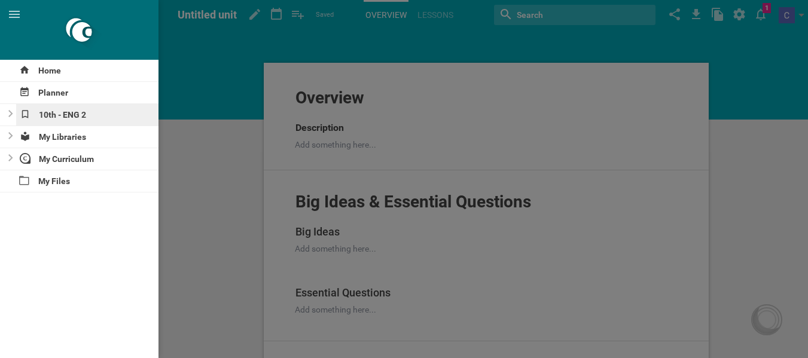
click at [60, 117] on div "10th - ENG 2" at bounding box center [87, 115] width 143 height 22
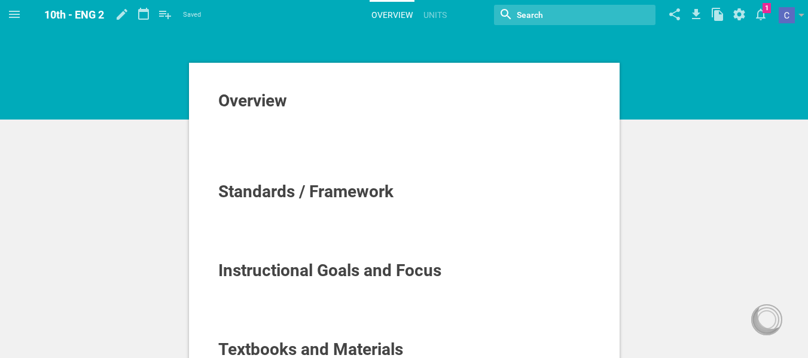
click at [268, 127] on div at bounding box center [404, 129] width 372 height 12
click at [423, 16] on link "Units" at bounding box center [434, 15] width 27 height 26
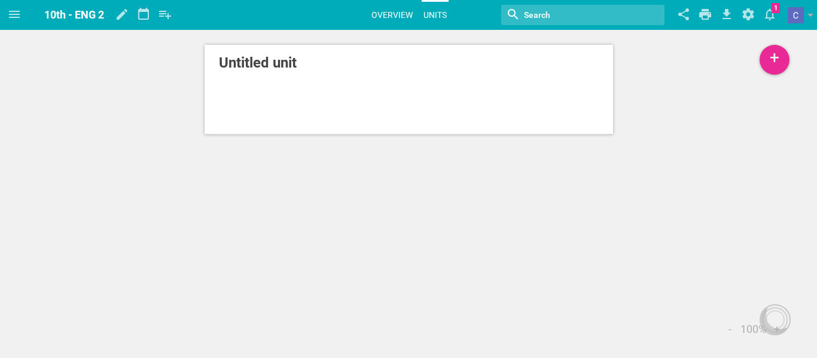
click at [398, 16] on link "Overview" at bounding box center [391, 15] width 45 height 26
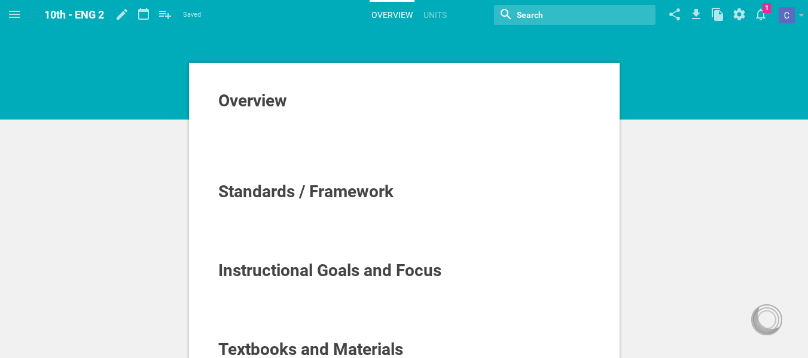
click at [286, 118] on div at bounding box center [404, 117] width 372 height 12
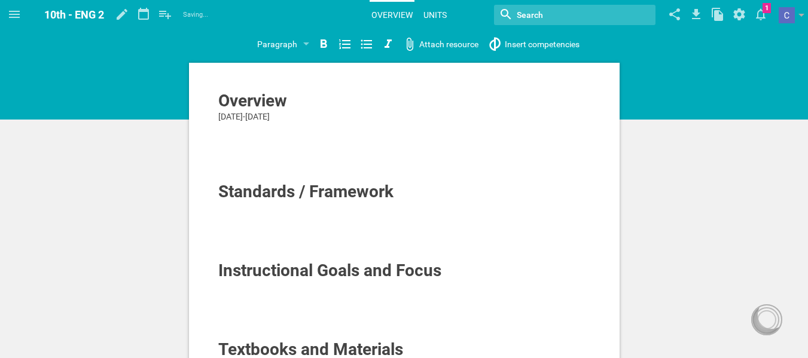
click at [426, 8] on link "Units" at bounding box center [434, 15] width 27 height 26
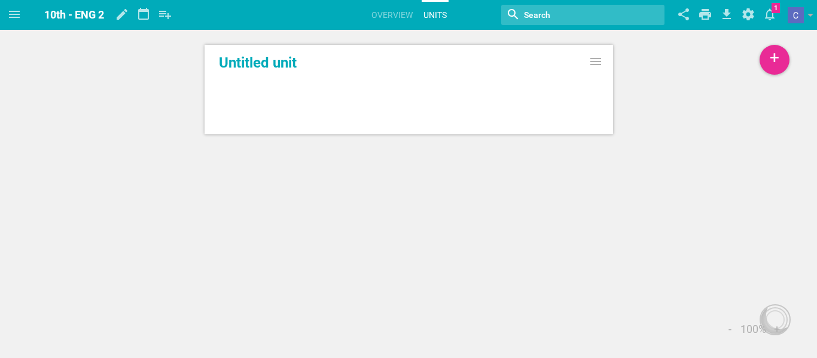
click at [381, 65] on link "Untitled unit" at bounding box center [409, 63] width 380 height 22
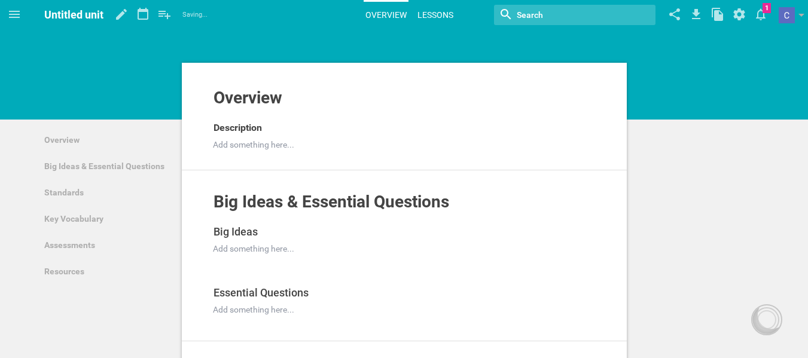
click at [436, 14] on link "Lessons" at bounding box center [434, 15] width 39 height 26
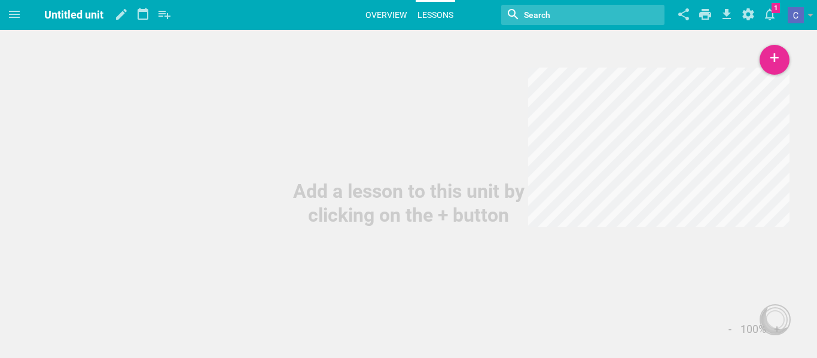
click at [383, 16] on link "Overview" at bounding box center [385, 15] width 45 height 26
